Goal: Task Accomplishment & Management: Use online tool/utility

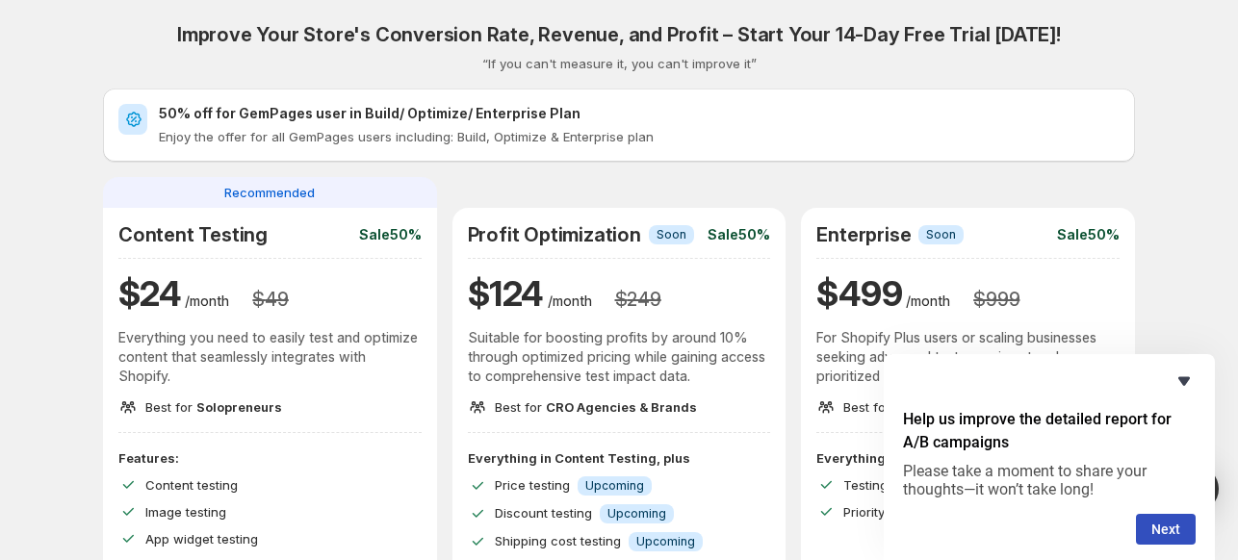
click at [1193, 373] on icon "Hide survey" at bounding box center [1183, 381] width 23 height 23
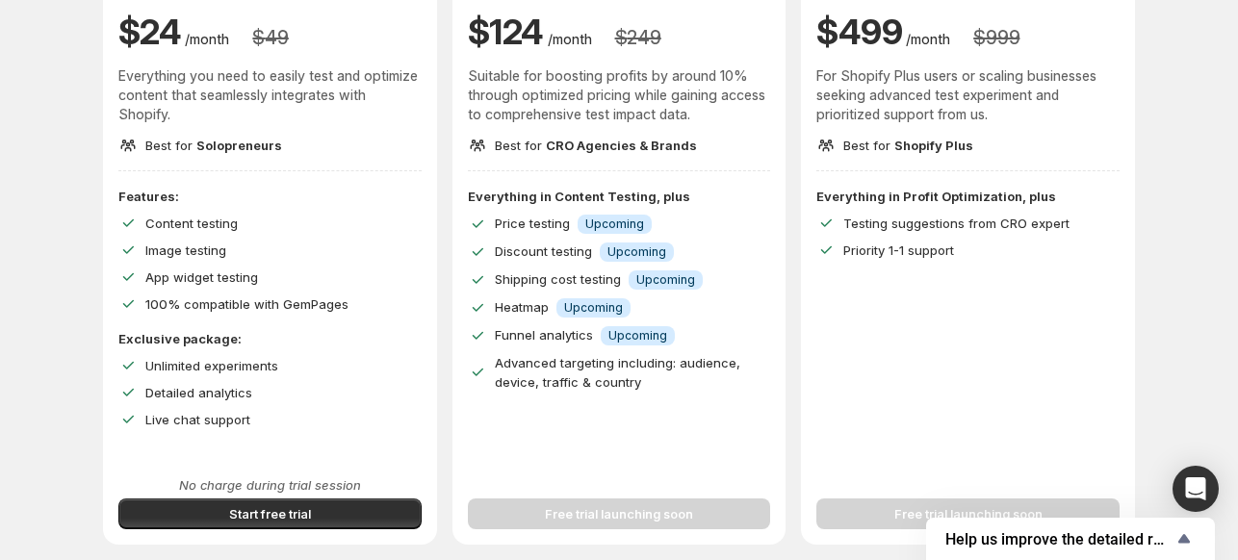
scroll to position [291, 0]
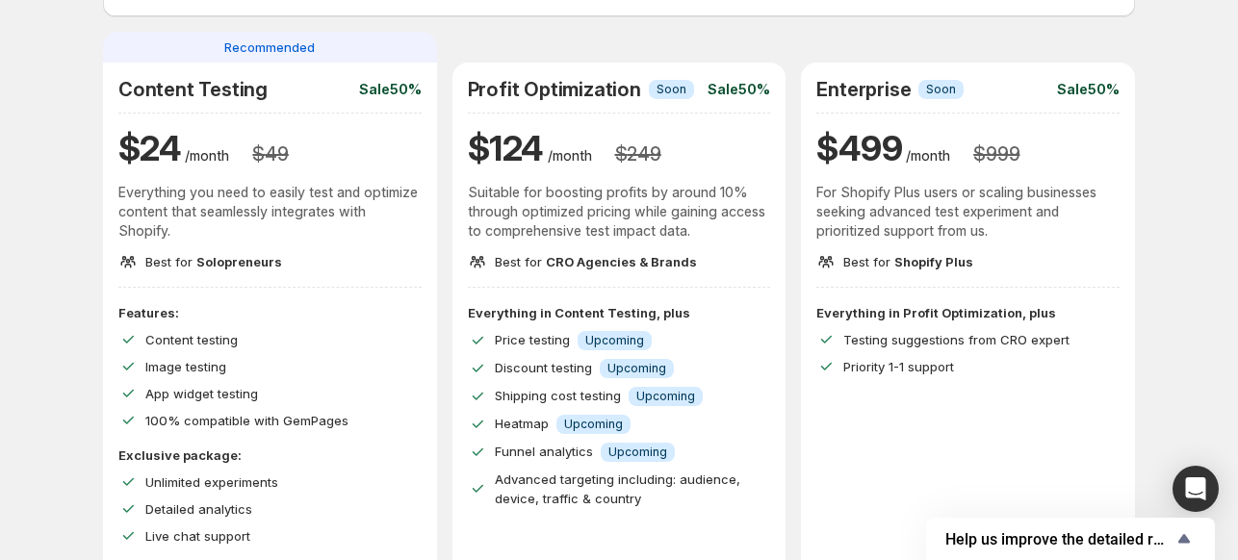
scroll to position [144, 0]
click at [434, 25] on div "Improve Your Store's Conversion Rate, Revenue, and Profit – Start Your 14-Day F…" at bounding box center [619, 270] width 1032 height 783
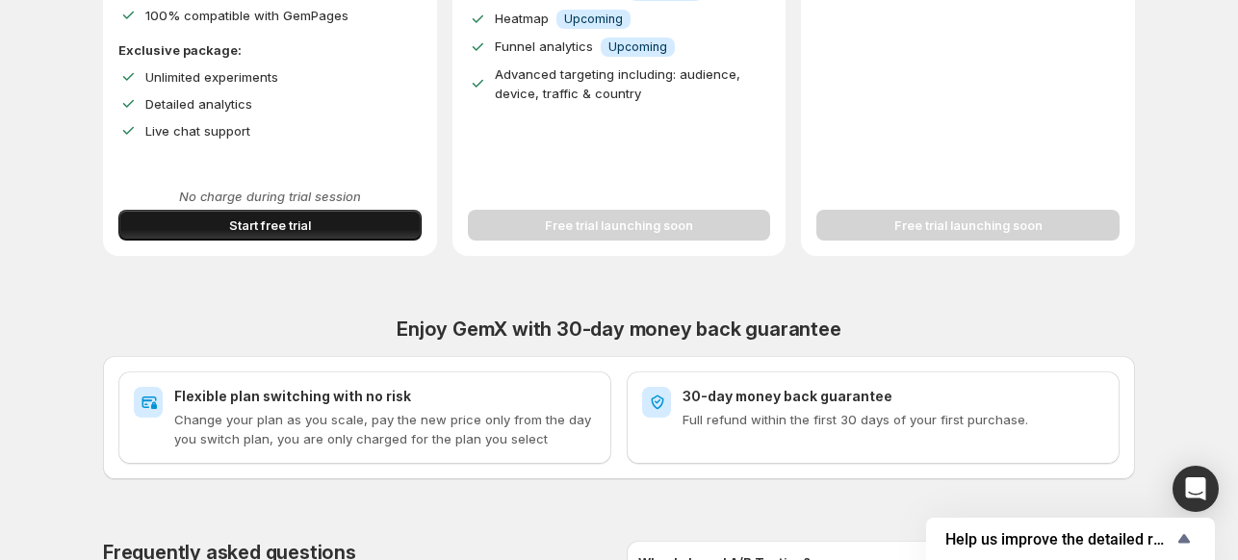
scroll to position [550, 0]
click at [254, 210] on button "Start free trial" at bounding box center [269, 225] width 303 height 31
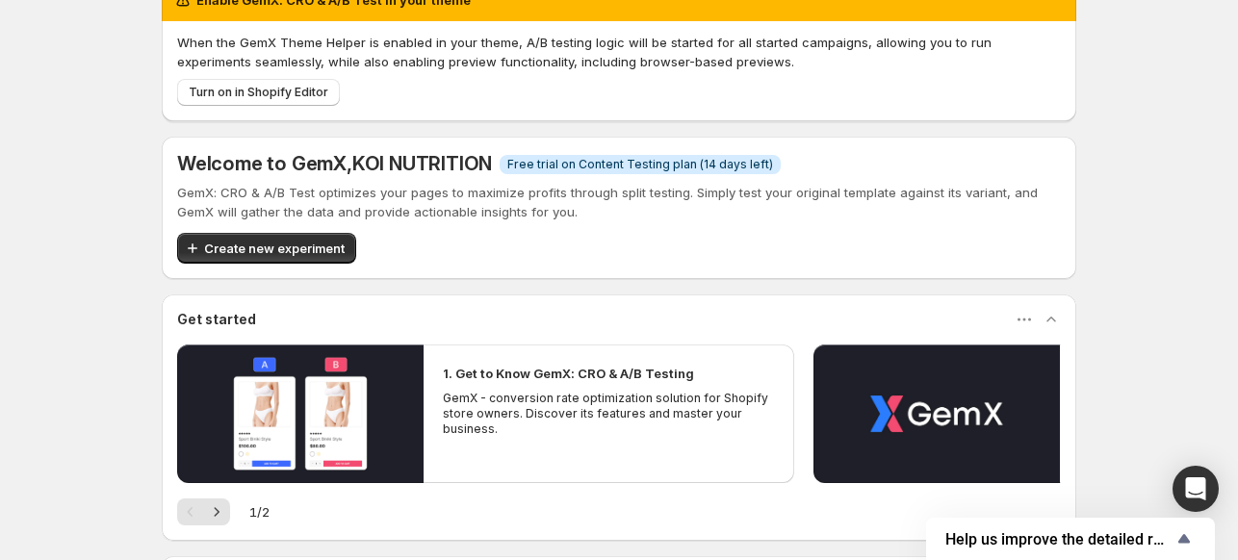
scroll to position [39, 0]
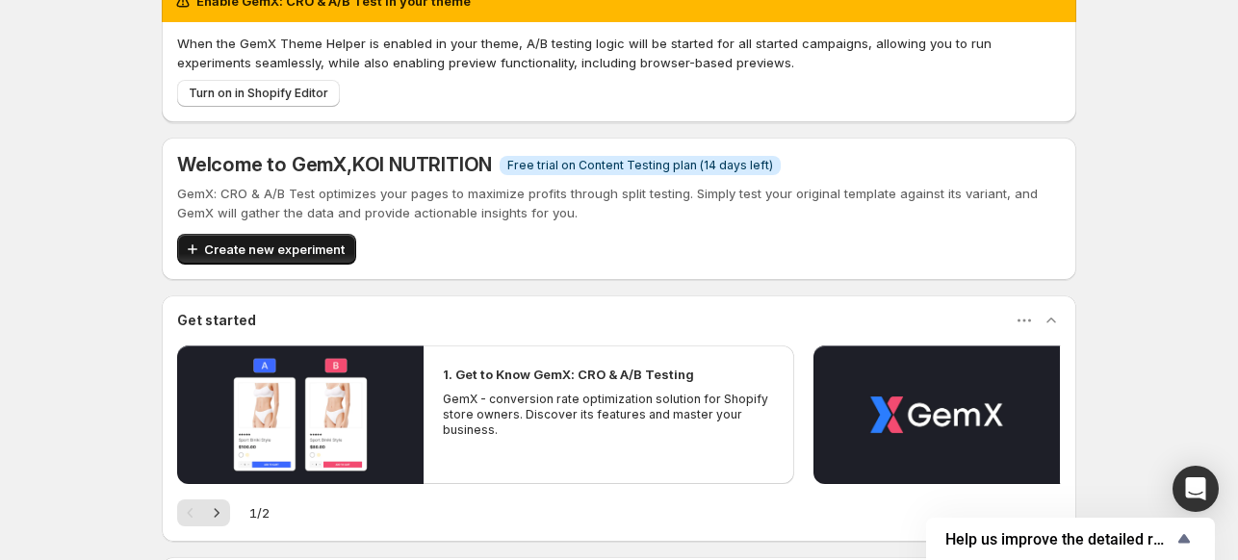
click at [304, 238] on button "Create new experiment" at bounding box center [266, 249] width 179 height 31
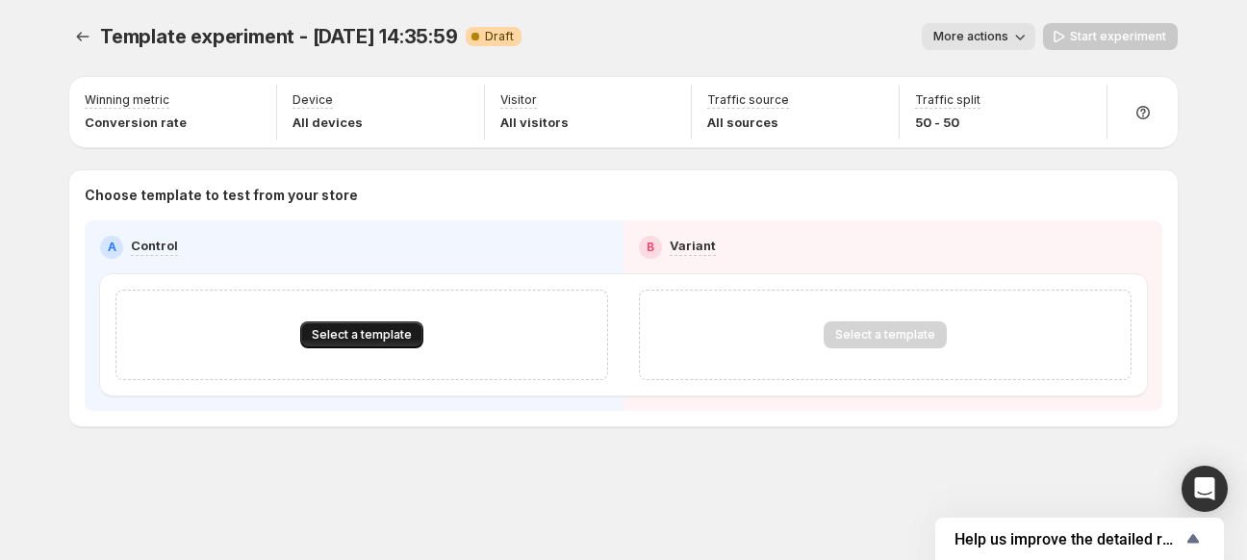
click at [363, 326] on button "Select a template" at bounding box center [361, 334] width 123 height 27
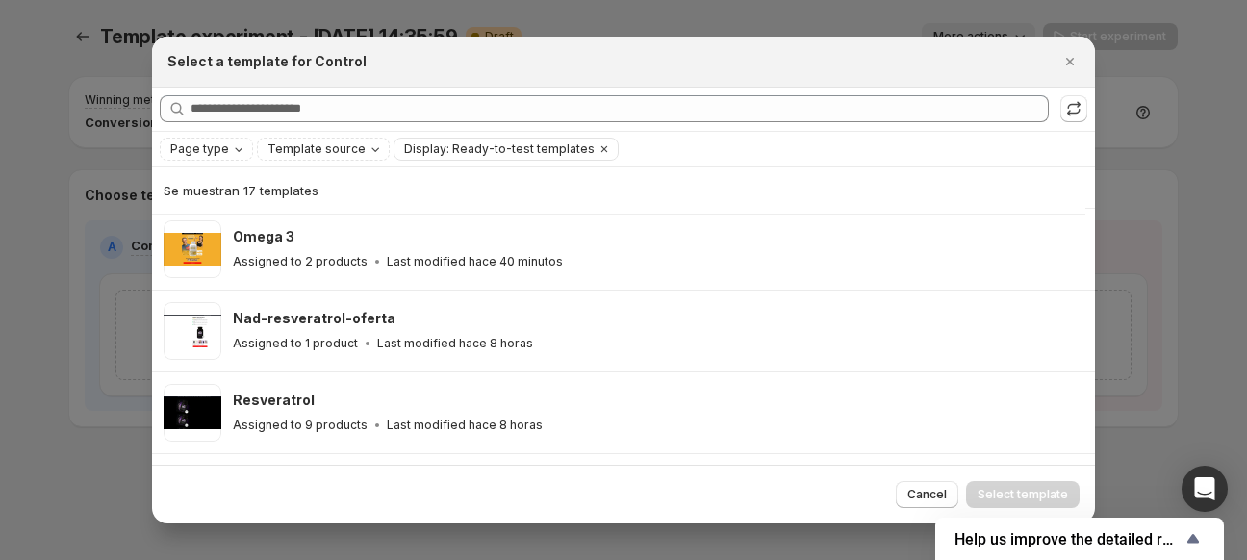
scroll to position [311, 0]
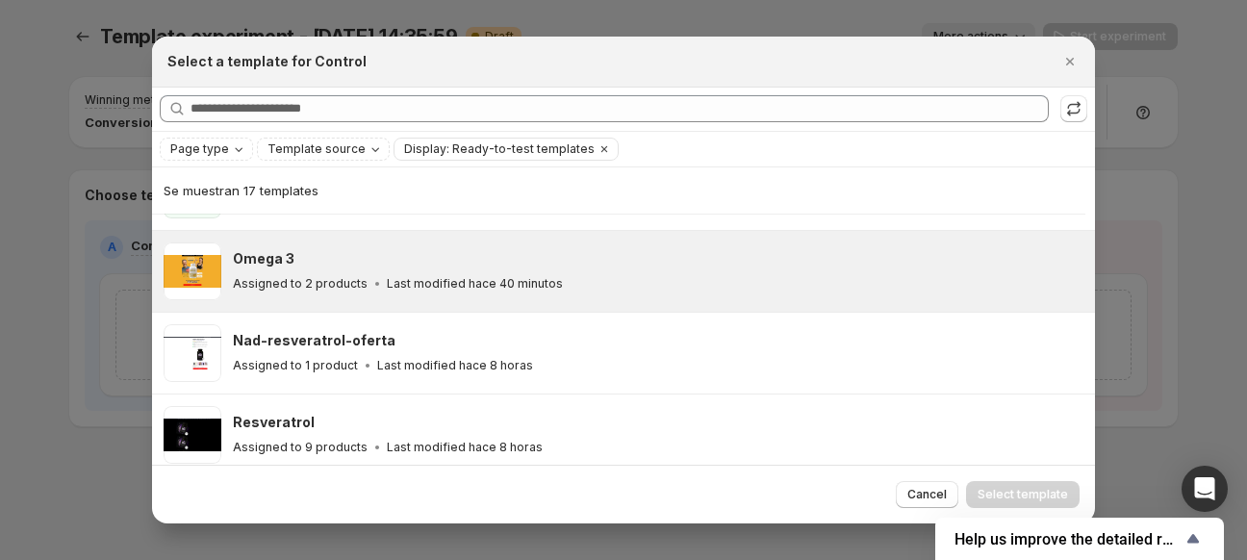
click at [341, 274] on div "Assigned to 2 products Last modified hace 40 minutos" at bounding box center [655, 283] width 845 height 19
click at [1047, 493] on span "Select template" at bounding box center [1023, 494] width 90 height 15
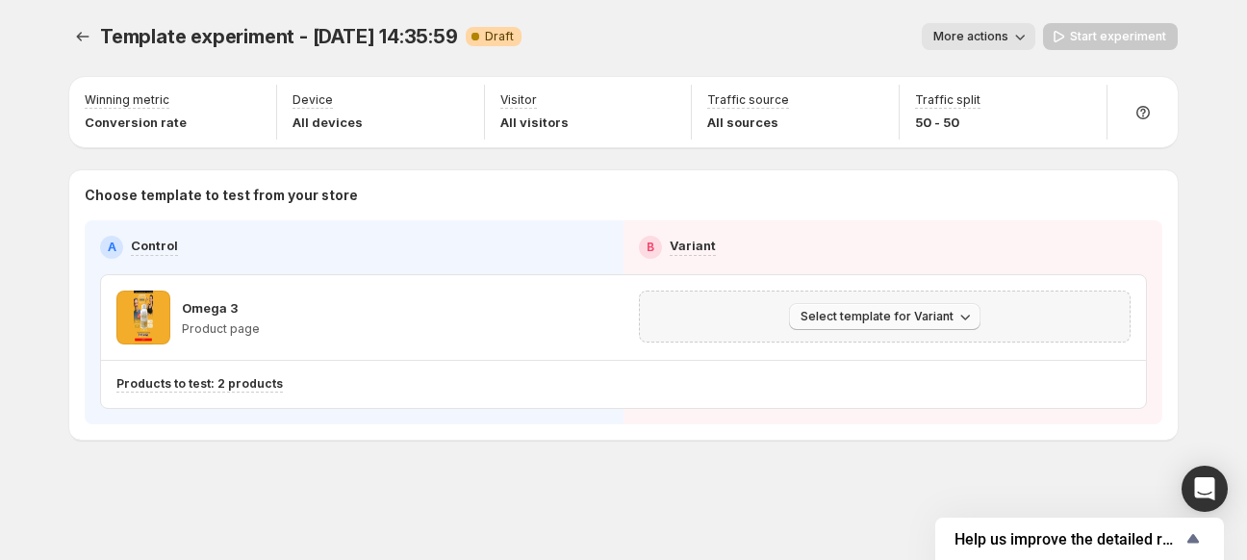
click at [820, 315] on span "Select template for Variant" at bounding box center [877, 316] width 153 height 15
click at [742, 312] on div "Select template for Variant" at bounding box center [884, 316] width 467 height 27
click at [855, 311] on span "Select template for Variant" at bounding box center [877, 316] width 153 height 15
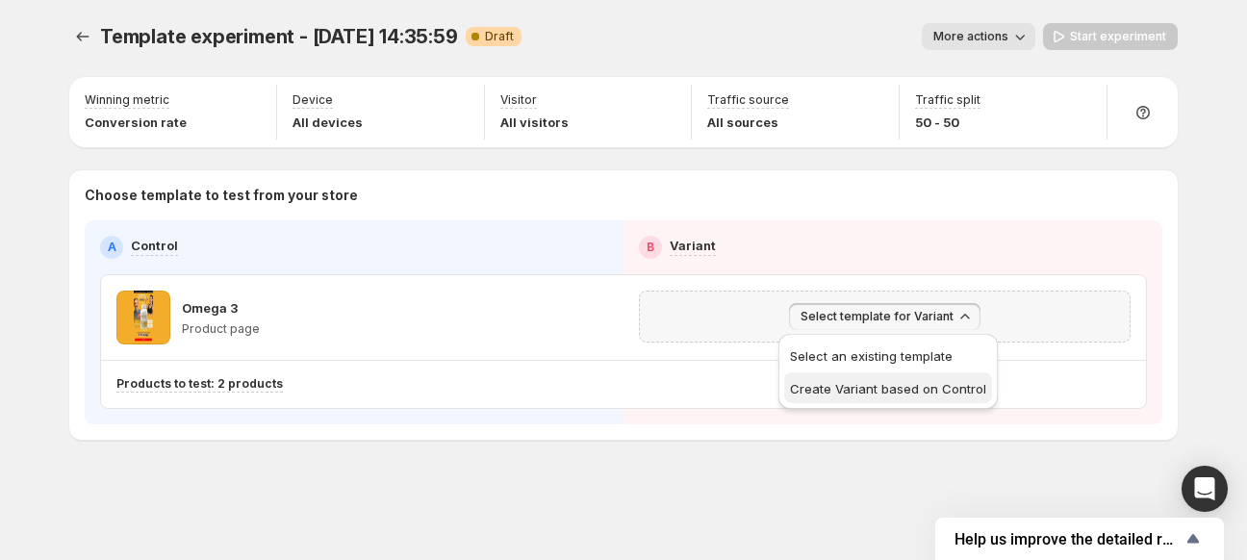
click at [836, 388] on span "Create Variant based on Control" at bounding box center [888, 388] width 196 height 15
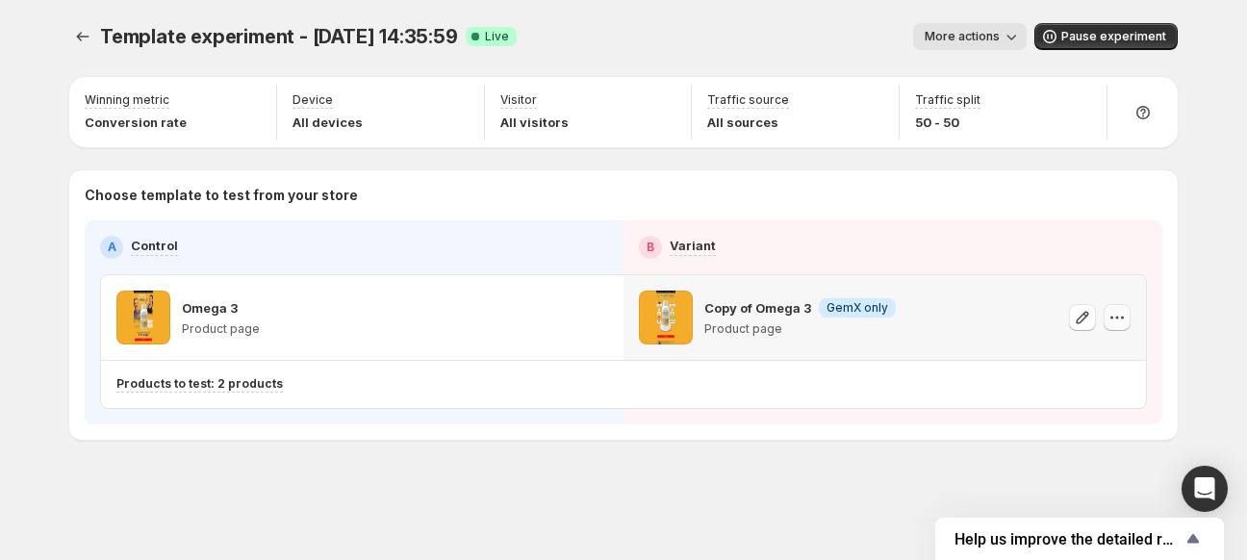
click at [1109, 319] on icon "button" at bounding box center [1117, 317] width 19 height 19
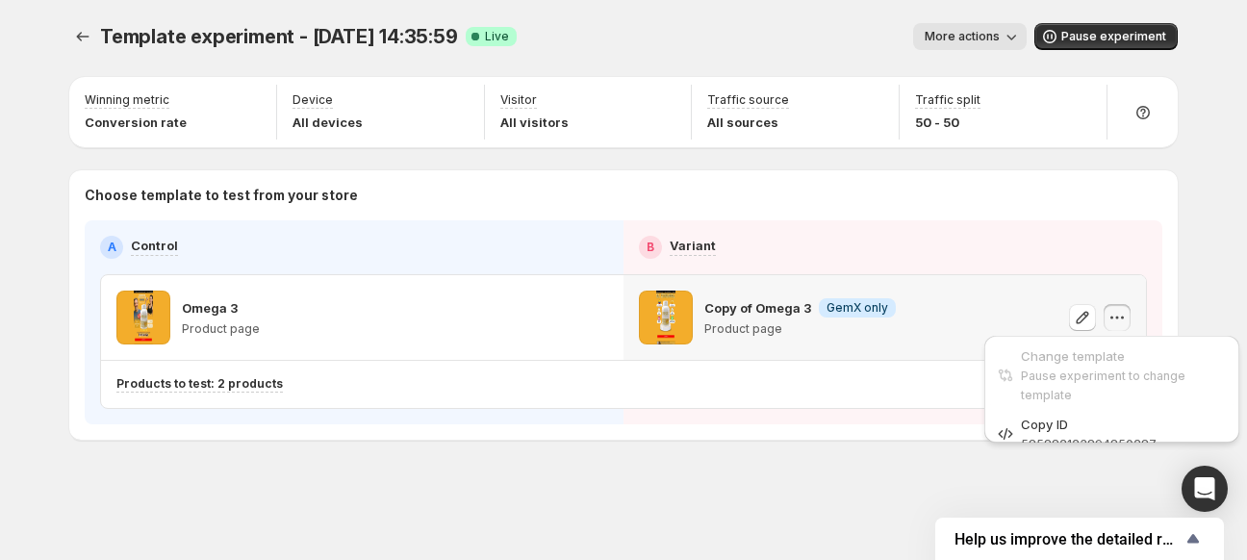
click at [1109, 319] on icon "button" at bounding box center [1117, 317] width 19 height 19
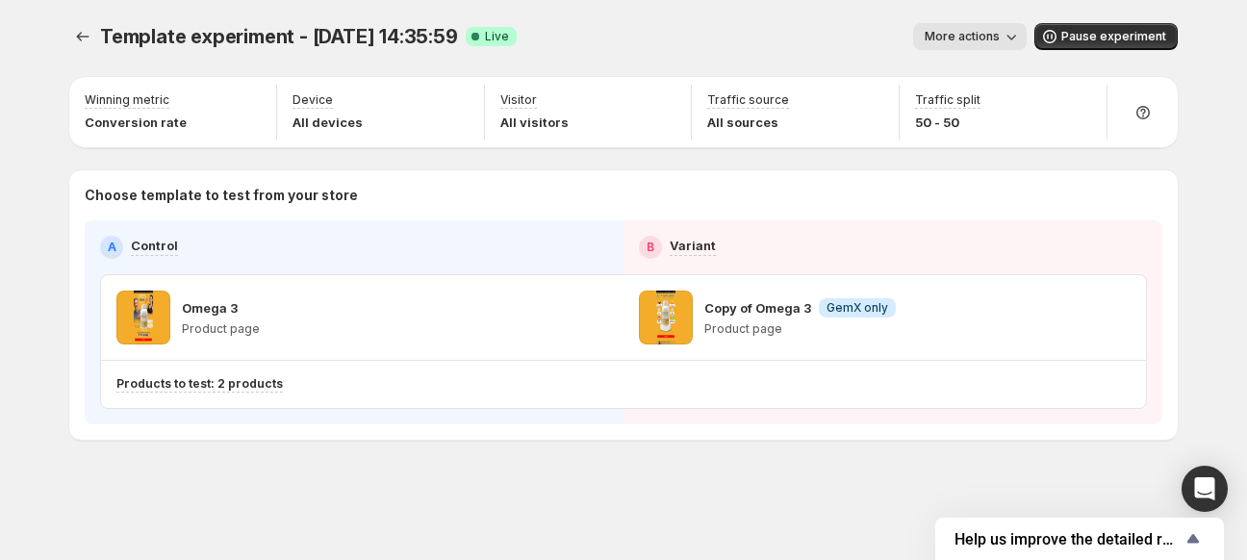
click at [988, 38] on span "More actions" at bounding box center [962, 36] width 75 height 15
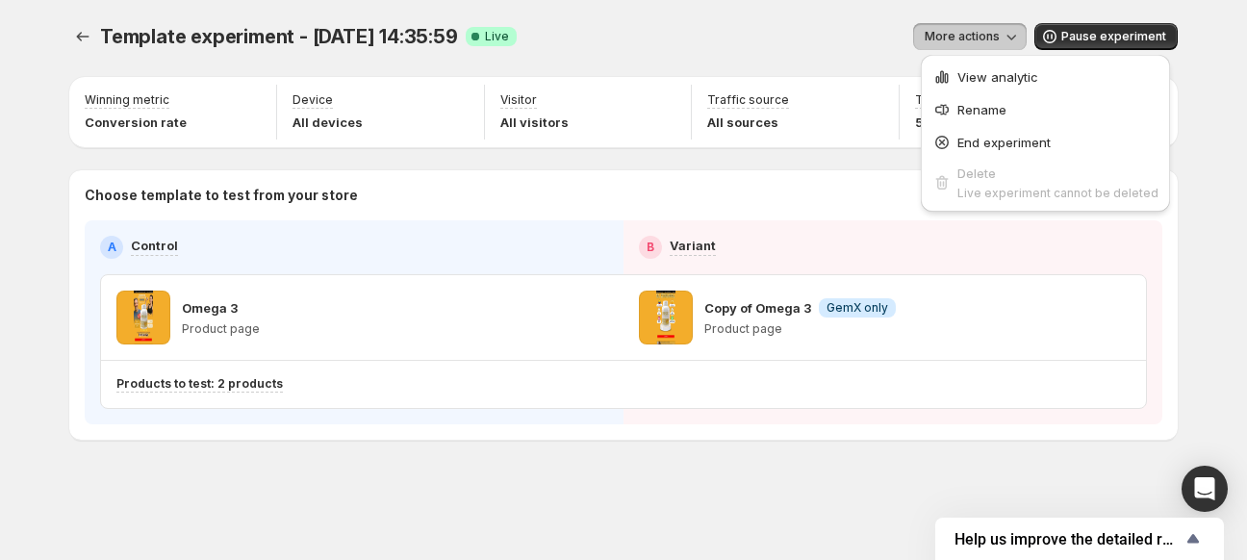
click at [988, 38] on span "More actions" at bounding box center [962, 36] width 75 height 15
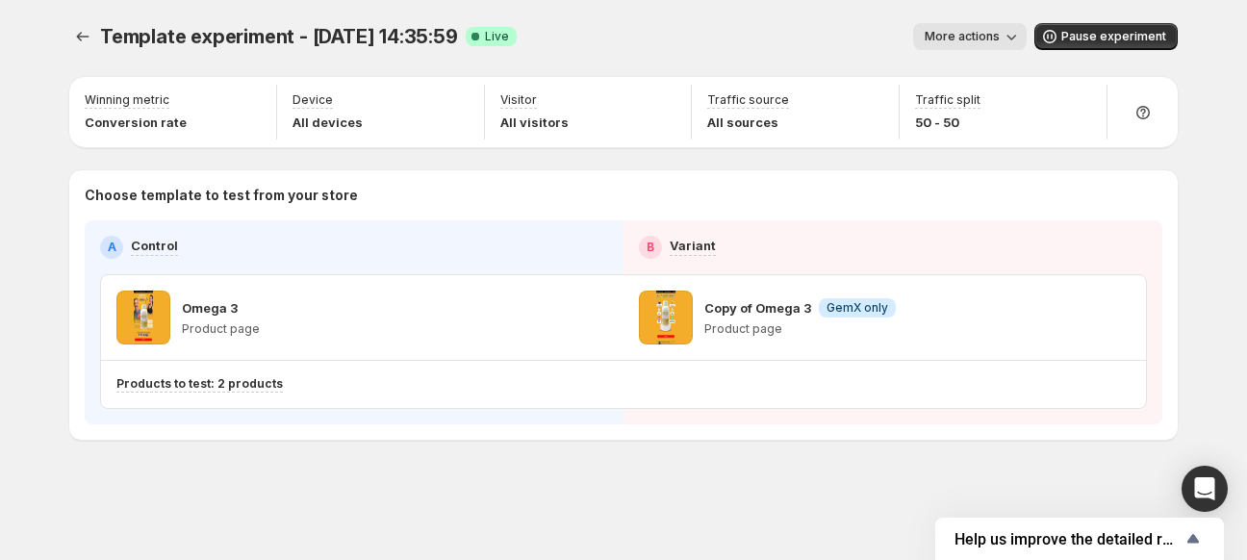
click at [959, 37] on span "More actions" at bounding box center [962, 36] width 75 height 15
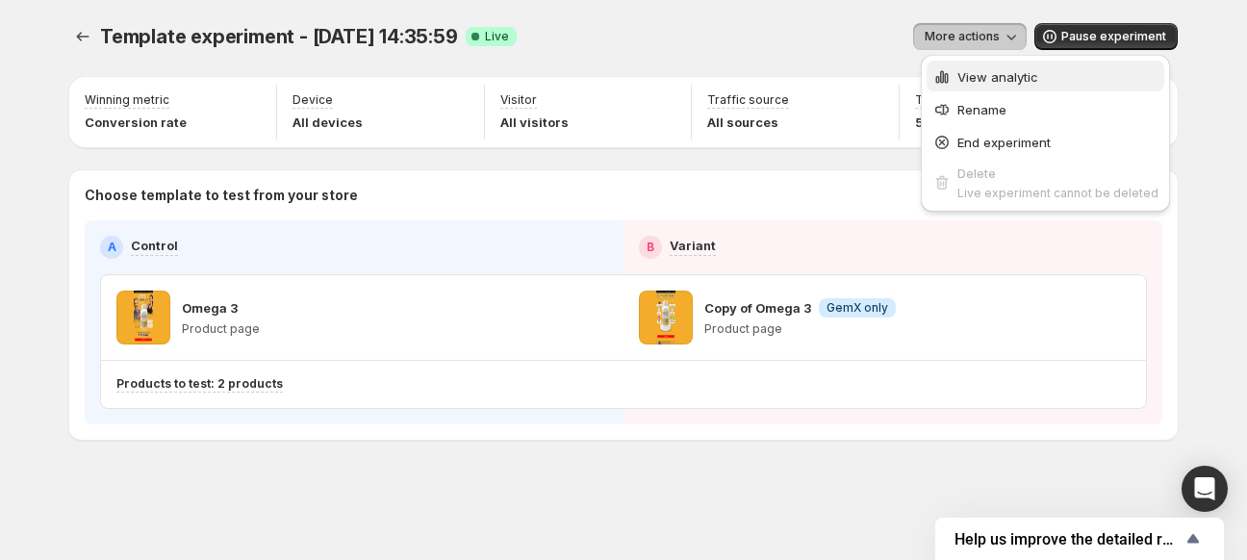
click at [974, 86] on button "View analytic" at bounding box center [1046, 76] width 238 height 31
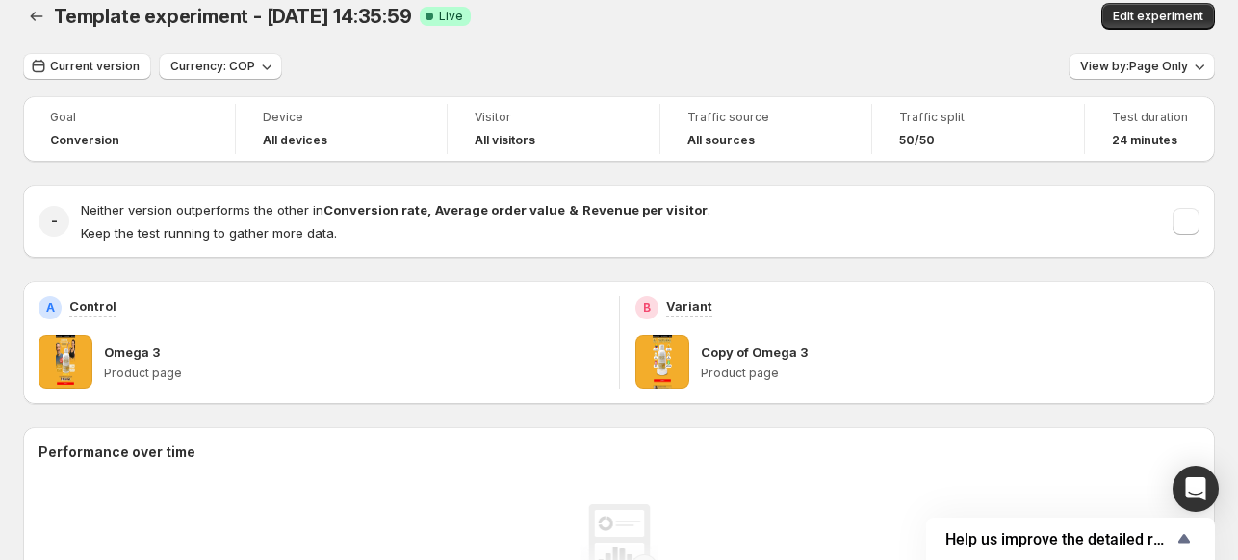
scroll to position [12, 0]
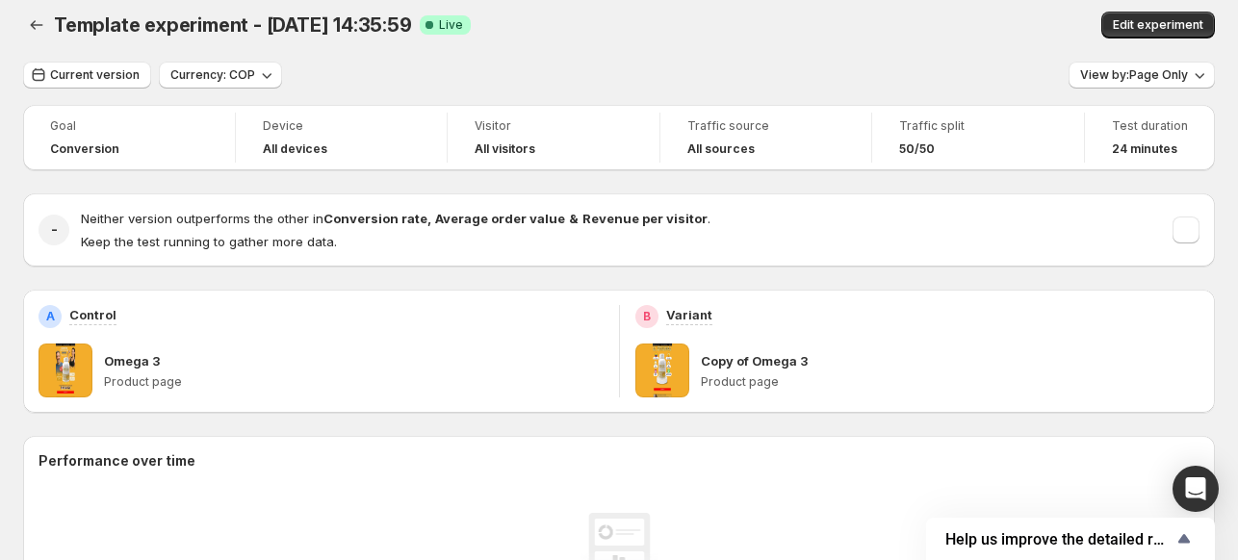
click at [537, 137] on div "Visitor" at bounding box center [553, 127] width 158 height 23
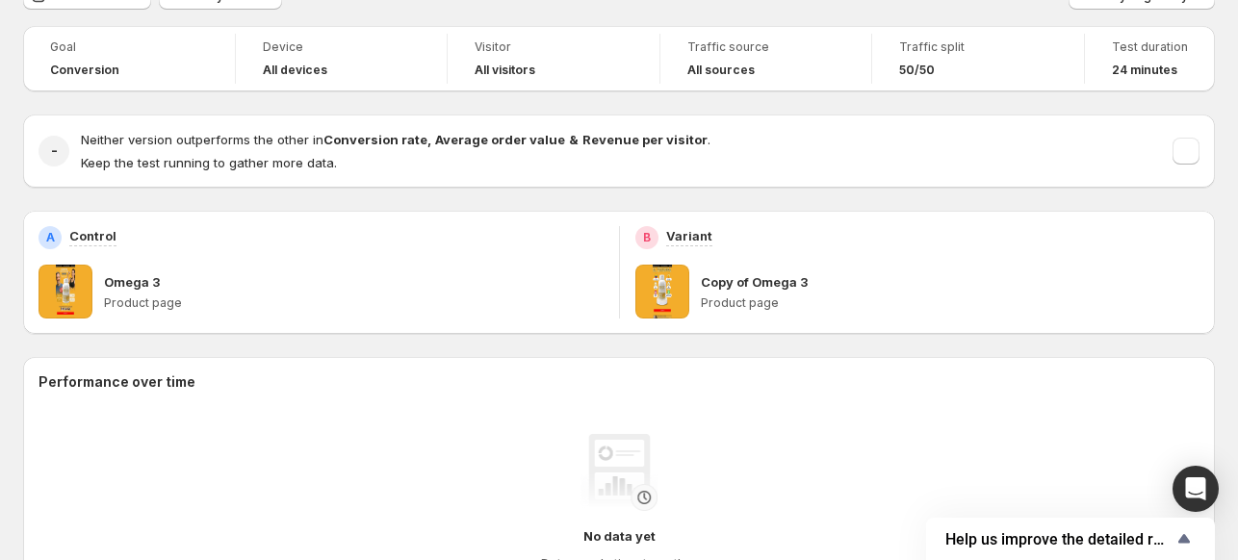
scroll to position [0, 0]
